Goal: Information Seeking & Learning: Learn about a topic

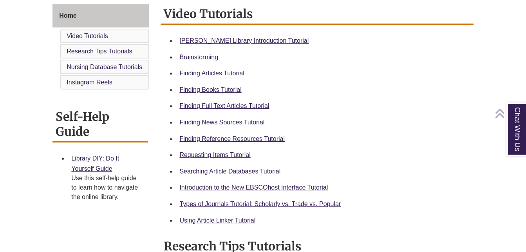
scroll to position [217, 0]
click at [230, 75] on link "Finding Articles Tutorial" at bounding box center [212, 72] width 65 height 7
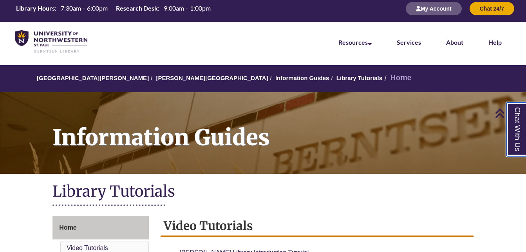
scroll to position [0, 0]
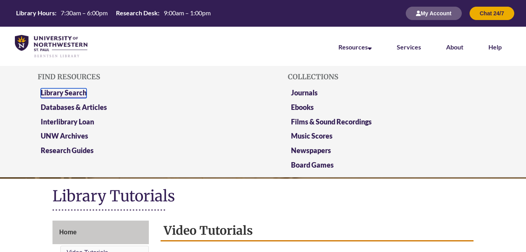
click at [74, 92] on link "Library Search" at bounding box center [64, 93] width 46 height 10
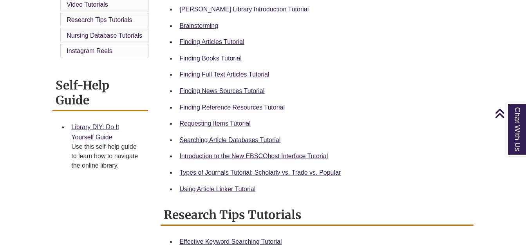
scroll to position [248, 0]
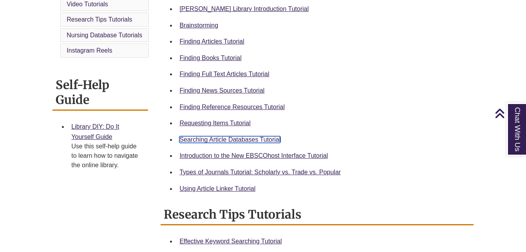
click at [205, 139] on link "Searching Article Databases Tutorial" at bounding box center [230, 139] width 101 height 7
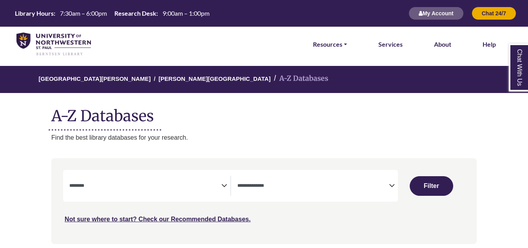
select select "Database Subject Filter"
select select "Database Types Filter"
click at [220, 185] on textarea "Search" at bounding box center [145, 186] width 152 height 6
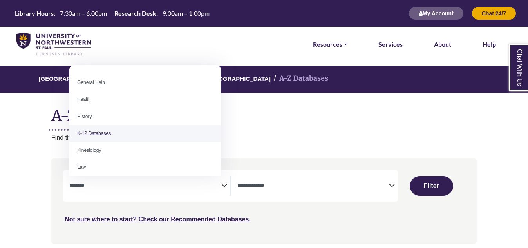
scroll to position [337, 0]
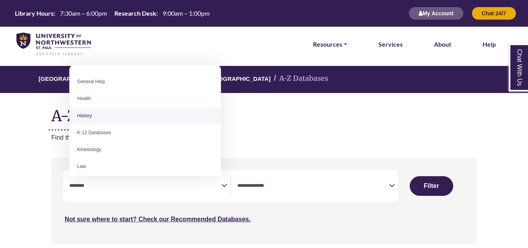
select select "*****"
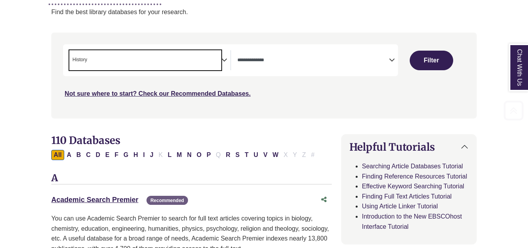
scroll to position [126, 0]
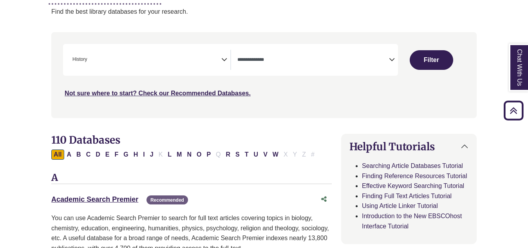
click at [394, 63] on icon "Search filters" at bounding box center [392, 59] width 6 height 12
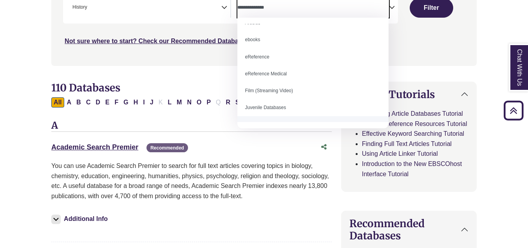
scroll to position [0, 0]
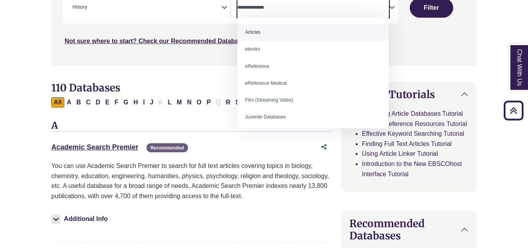
select select "*****"
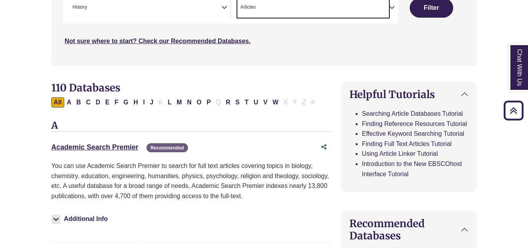
scroll to position [176, 0]
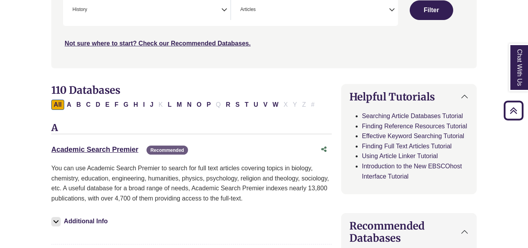
drag, startPoint x: 420, startPoint y: 11, endPoint x: 432, endPoint y: 4, distance: 13.3
click at [432, 4] on button "Filter" at bounding box center [431, 10] width 43 height 20
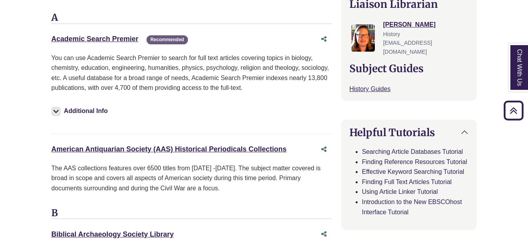
scroll to position [289, 0]
click at [123, 39] on link "Academic Search Premier This link opens in a new window" at bounding box center [94, 38] width 87 height 8
